Goal: Navigation & Orientation: Find specific page/section

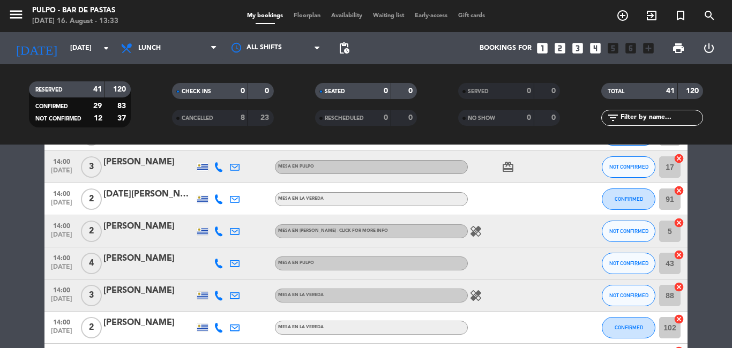
scroll to position [888, 0]
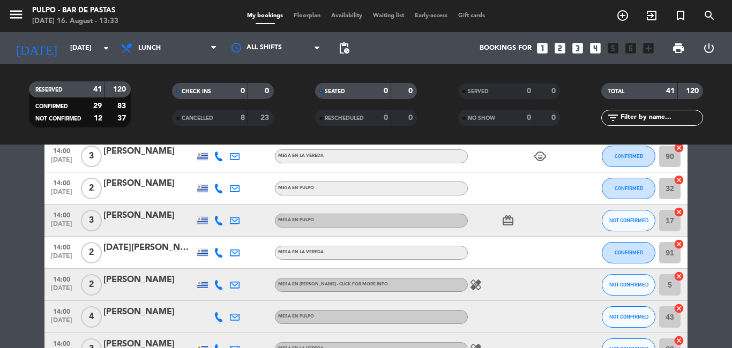
click at [295, 17] on span "Floorplan" at bounding box center [307, 16] width 38 height 6
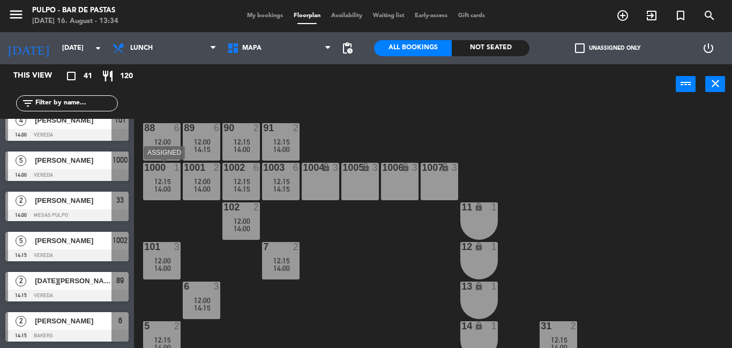
click at [170, 183] on div "12:15" at bounding box center [162, 182] width 38 height 8
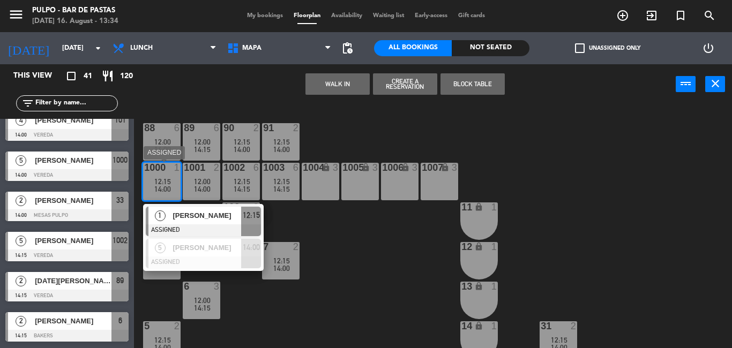
click at [168, 182] on span "12:15" at bounding box center [162, 181] width 17 height 9
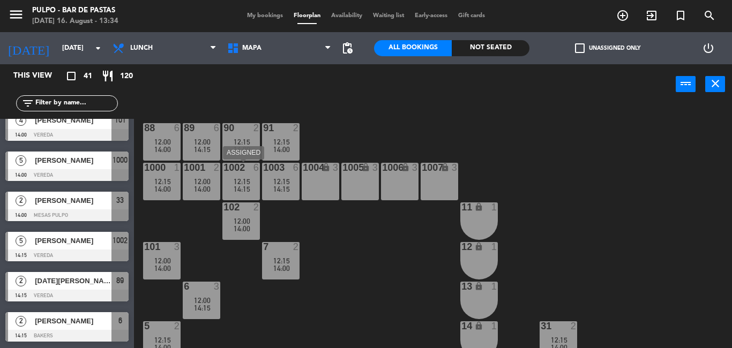
click at [229, 175] on div "1002 6 12:15 14:15" at bounding box center [241, 182] width 38 height 38
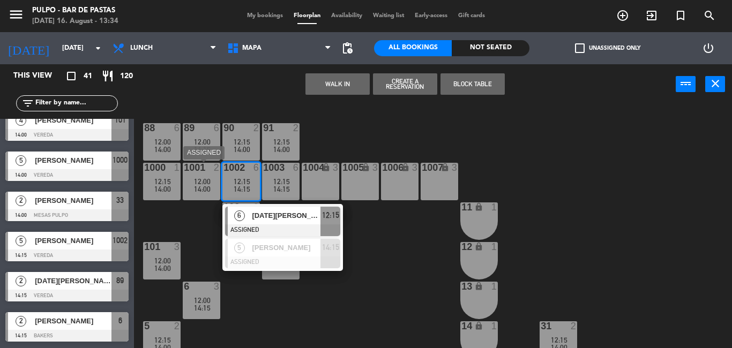
click at [175, 163] on div "1001" at bounding box center [184, 168] width 18 height 10
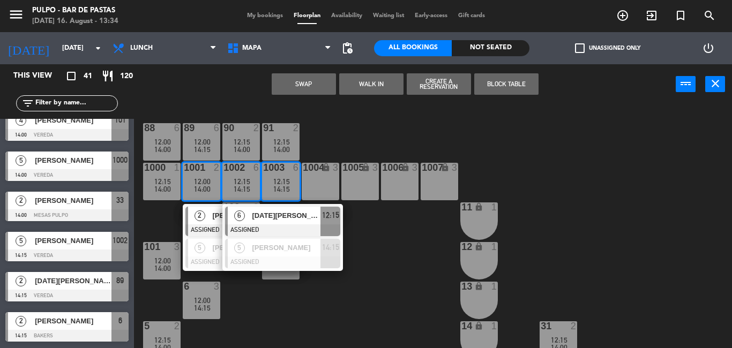
click at [205, 172] on div at bounding box center [201, 168] width 18 height 10
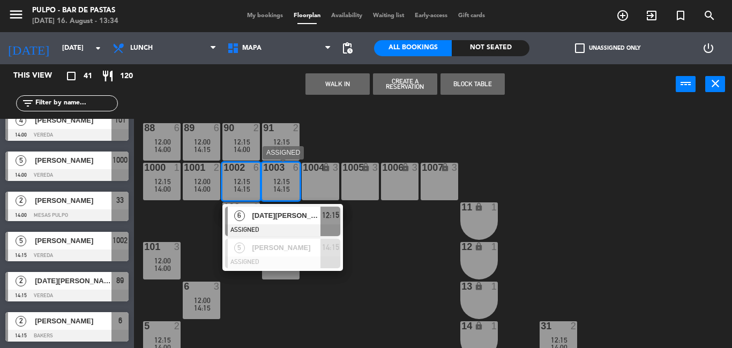
click at [275, 172] on div at bounding box center [281, 168] width 18 height 10
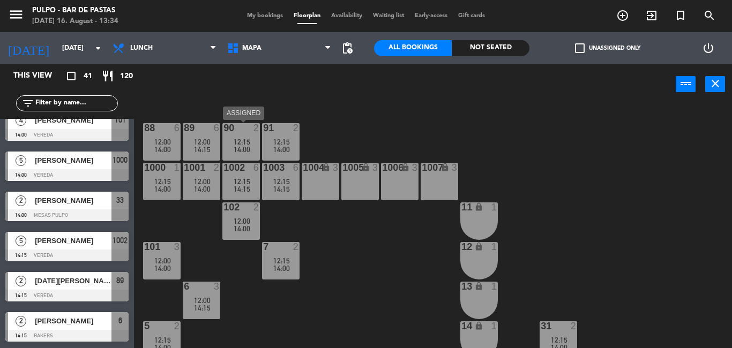
click at [234, 131] on div at bounding box center [241, 128] width 18 height 10
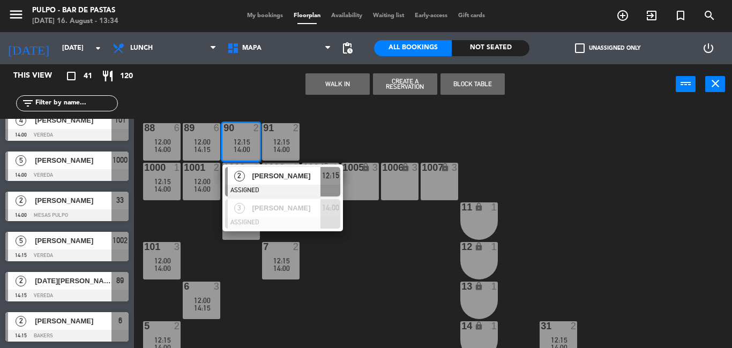
click at [234, 131] on div at bounding box center [241, 128] width 18 height 10
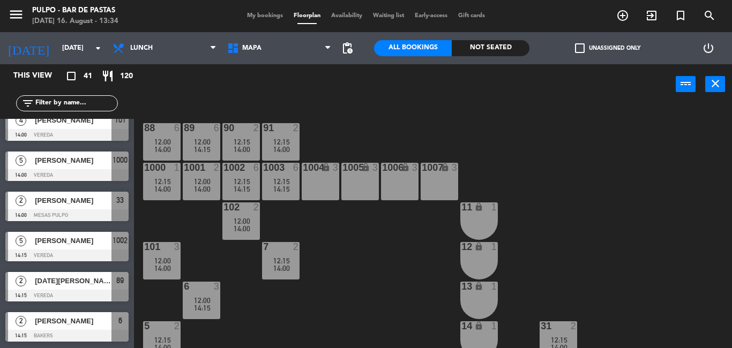
click at [247, 145] on span "14:00" at bounding box center [242, 149] width 17 height 9
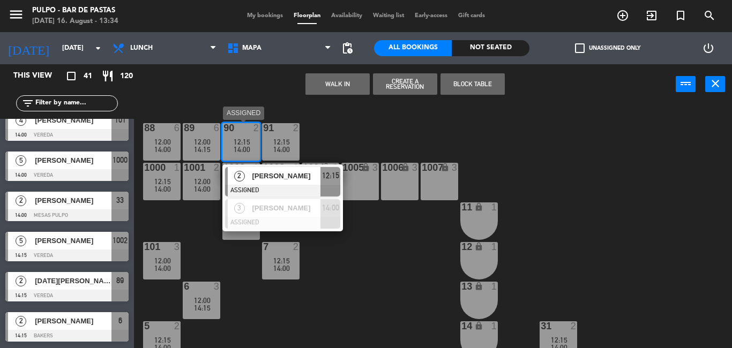
click at [239, 139] on span "12:15" at bounding box center [242, 142] width 17 height 9
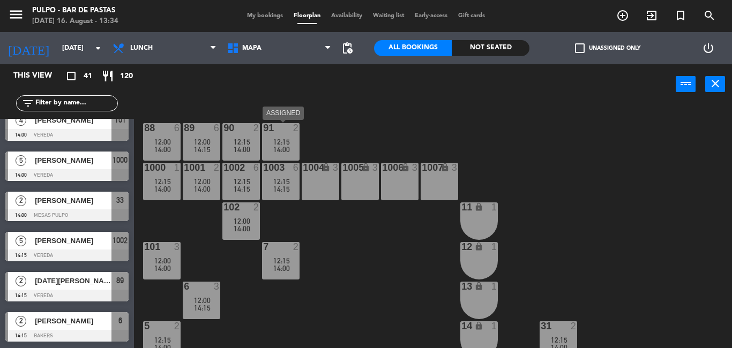
click at [271, 139] on div "12:15" at bounding box center [281, 142] width 38 height 8
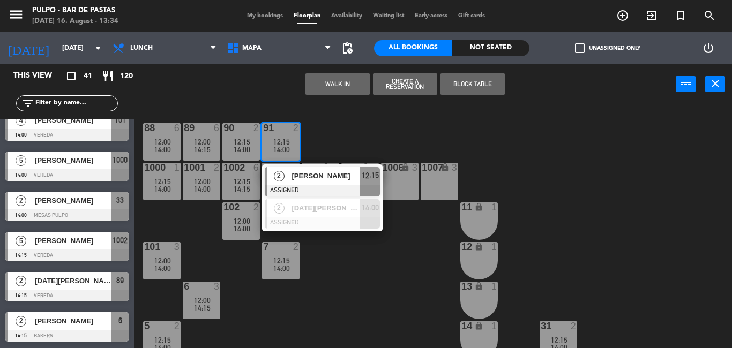
click at [271, 139] on div "12:15" at bounding box center [281, 142] width 38 height 8
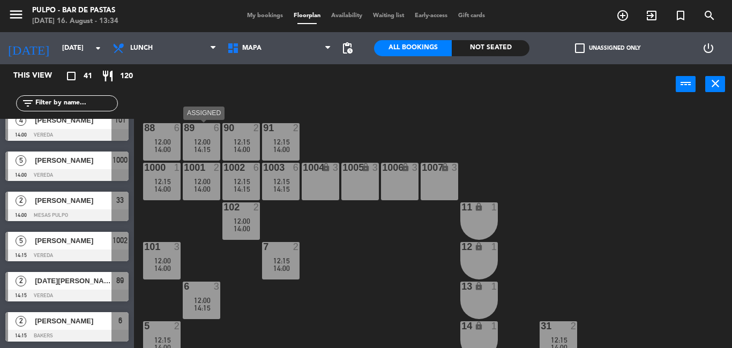
click at [195, 143] on span "12:00" at bounding box center [202, 142] width 17 height 9
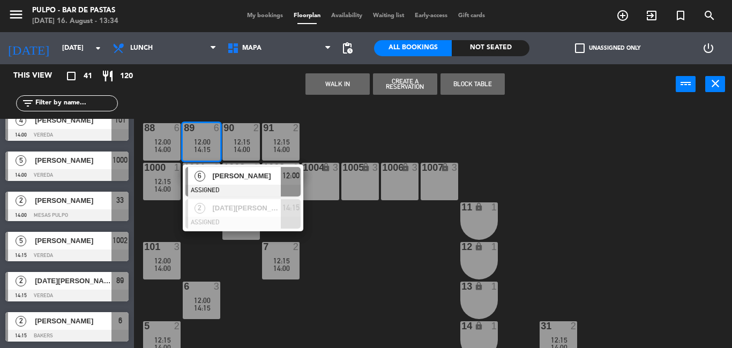
click at [195, 143] on span "12:00" at bounding box center [202, 142] width 17 height 9
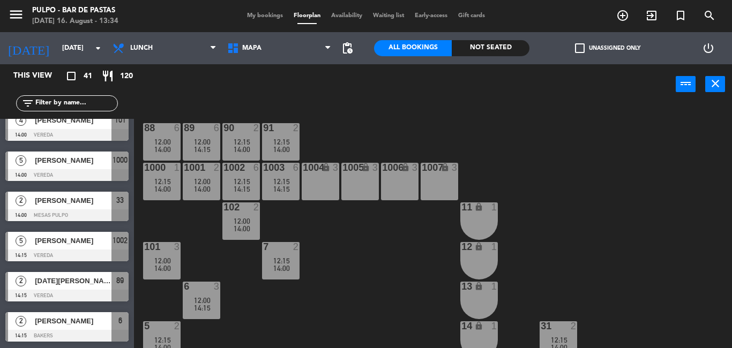
click at [169, 142] on span "12:00" at bounding box center [162, 142] width 17 height 9
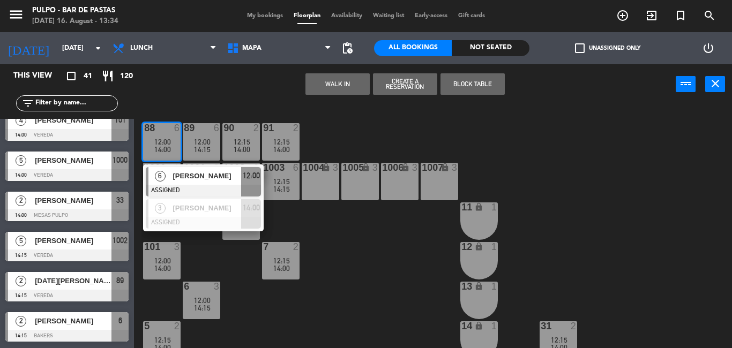
click at [169, 142] on span "12:00" at bounding box center [162, 142] width 17 height 9
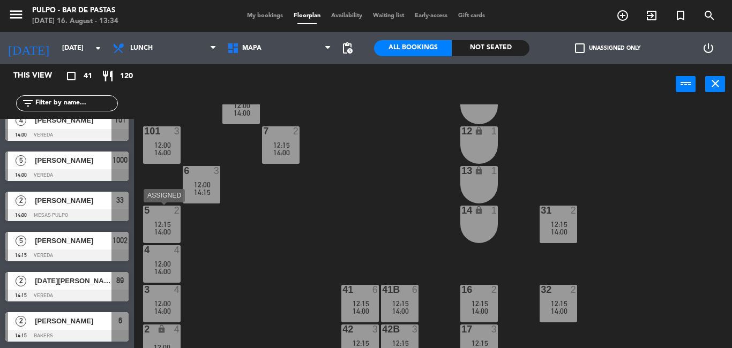
scroll to position [169, 0]
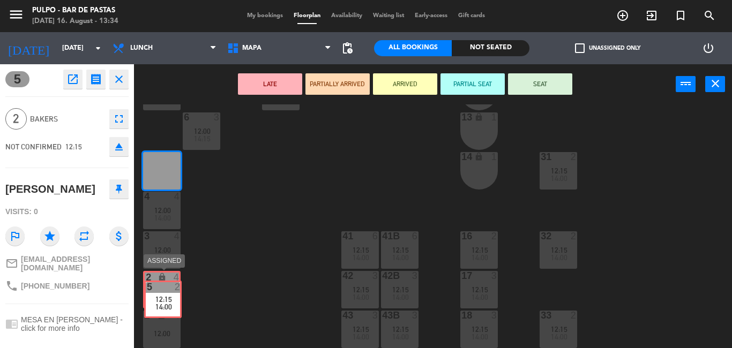
drag, startPoint x: 161, startPoint y: 165, endPoint x: 162, endPoint y: 293, distance: 128.7
click at [162, 293] on div "88 6 12:00 14:00 89 6 12:00 14:15 90 2 12:15 14:00 91 2 12:15 14:00 1000 1 12:1…" at bounding box center [437, 227] width 591 height 244
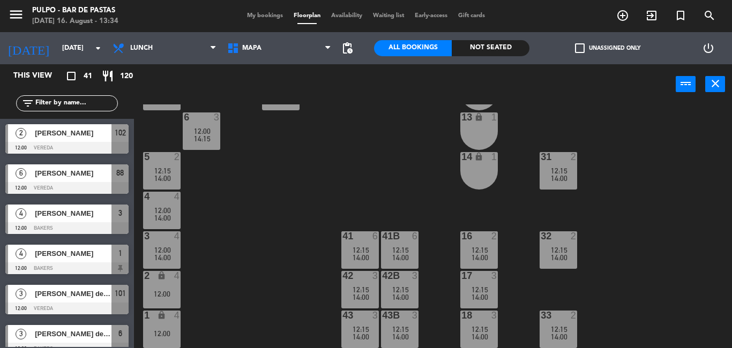
scroll to position [0, 0]
click at [170, 177] on span "14:00" at bounding box center [162, 178] width 17 height 9
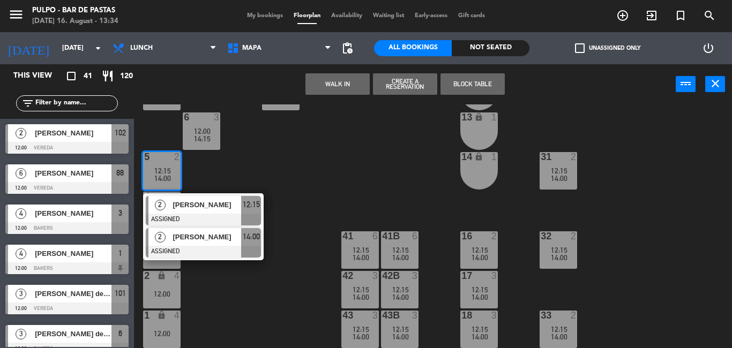
click at [217, 243] on span "[PERSON_NAME]" at bounding box center [207, 237] width 69 height 11
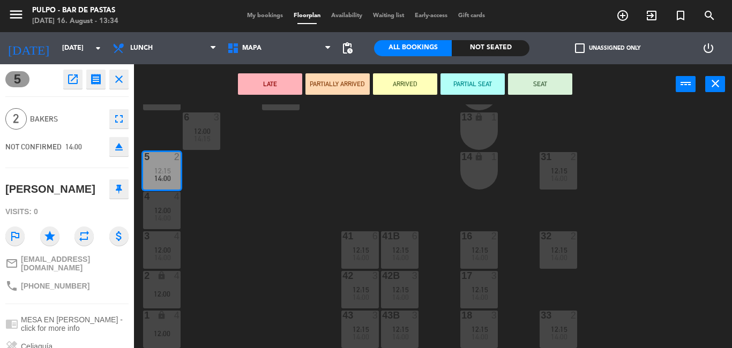
click at [165, 162] on div at bounding box center [162, 157] width 18 height 10
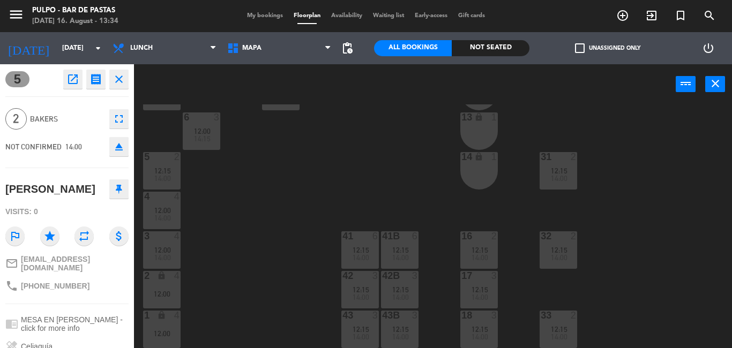
click at [165, 164] on div "5 2 12:15 14:00" at bounding box center [162, 171] width 38 height 38
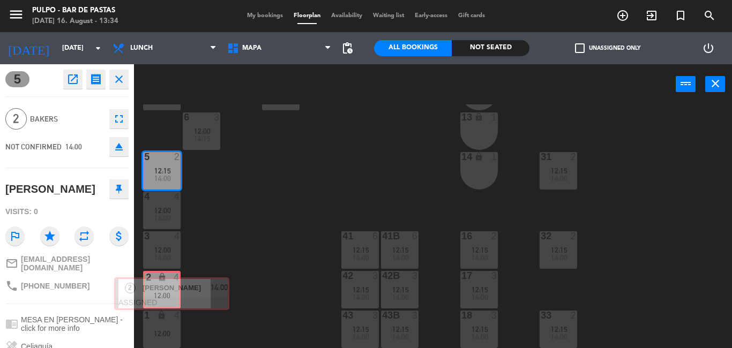
drag, startPoint x: 187, startPoint y: 241, endPoint x: 155, endPoint y: 290, distance: 58.6
click at [155, 290] on div "88 6 12:00 14:00 89 6 12:00 14:15 90 2 12:15 14:00 91 2 12:15 14:00 1000 1 12:1…" at bounding box center [437, 227] width 591 height 244
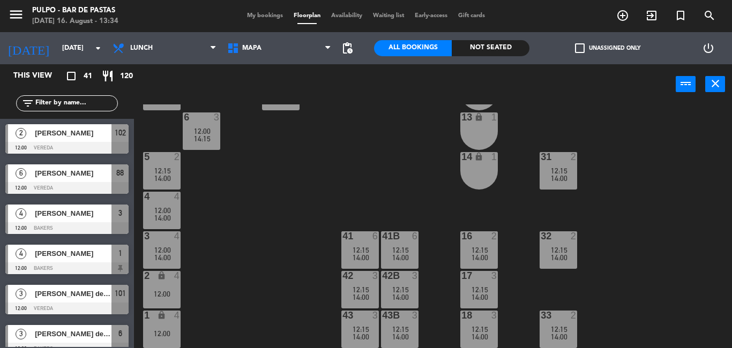
scroll to position [99, 0]
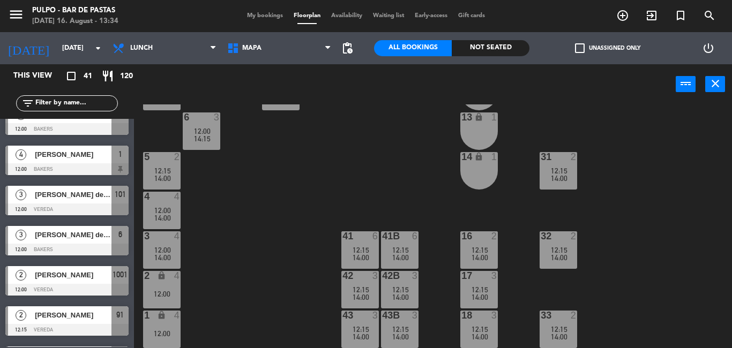
click at [175, 290] on div "12:00" at bounding box center [162, 294] width 38 height 8
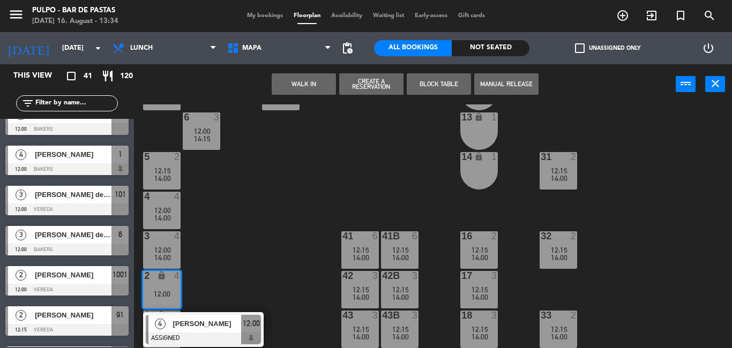
click at [159, 283] on div "2 lock 4 12:00" at bounding box center [162, 290] width 38 height 38
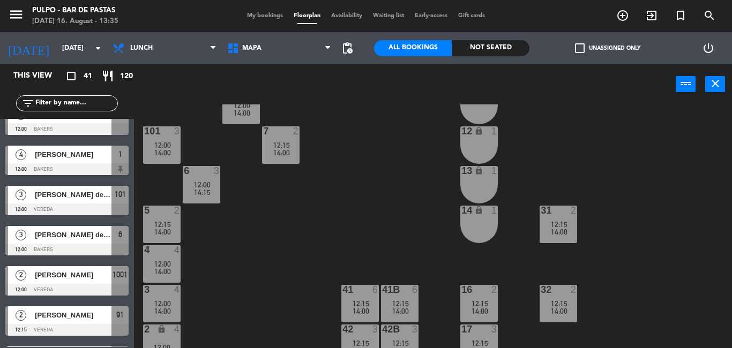
scroll to position [169, 0]
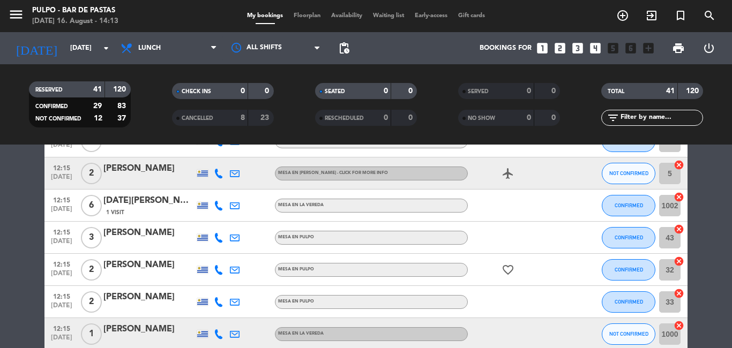
scroll to position [84, 0]
